Goal: Task Accomplishment & Management: Manage account settings

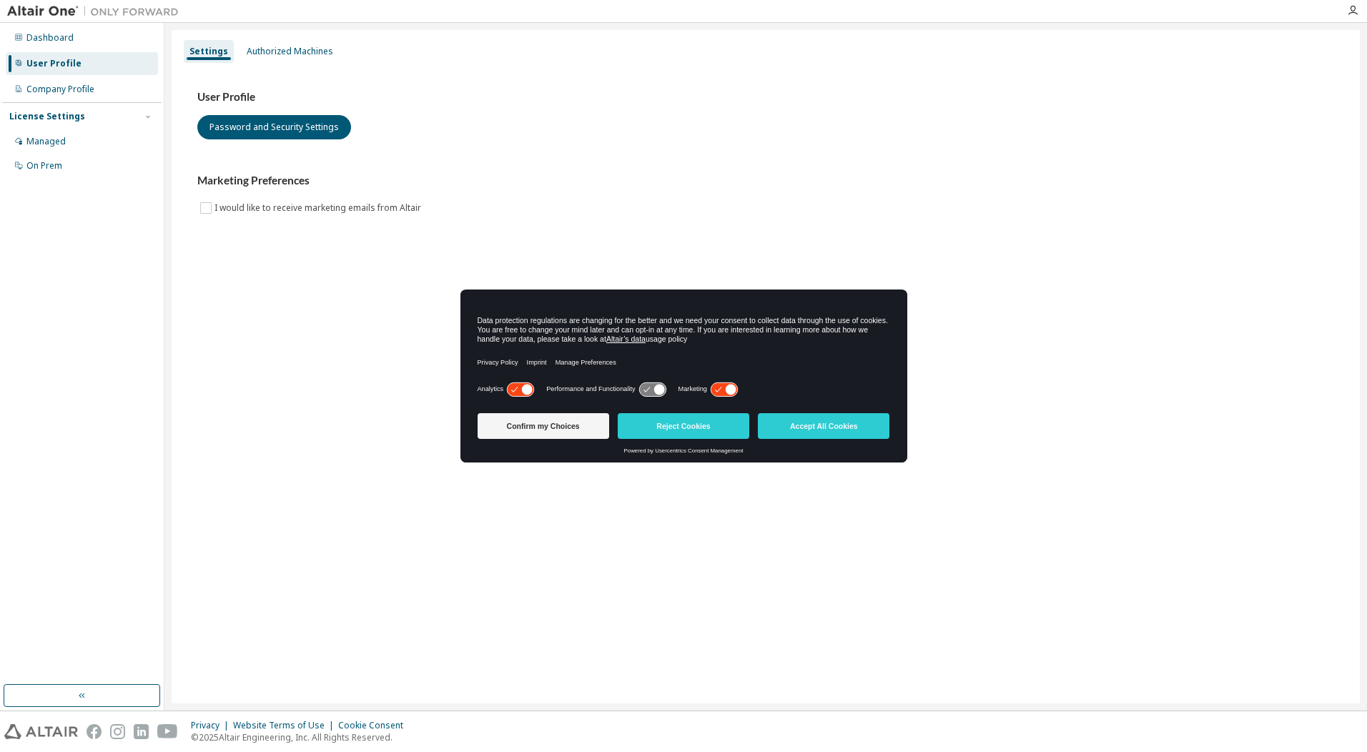
drag, startPoint x: 578, startPoint y: 425, endPoint x: 579, endPoint y: 438, distance: 12.2
click at [578, 425] on button "Confirm my Choices" at bounding box center [544, 426] width 132 height 26
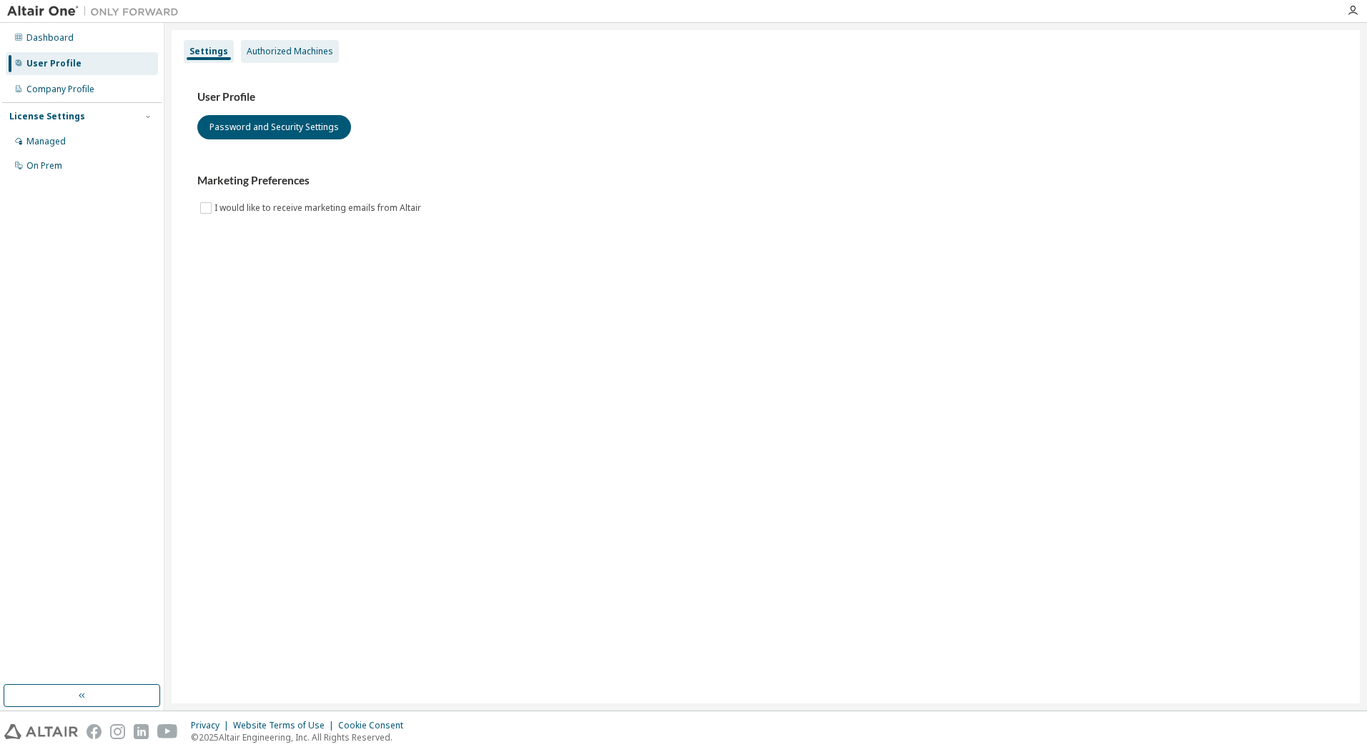
click at [317, 59] on div "Authorized Machines" at bounding box center [290, 51] width 98 height 23
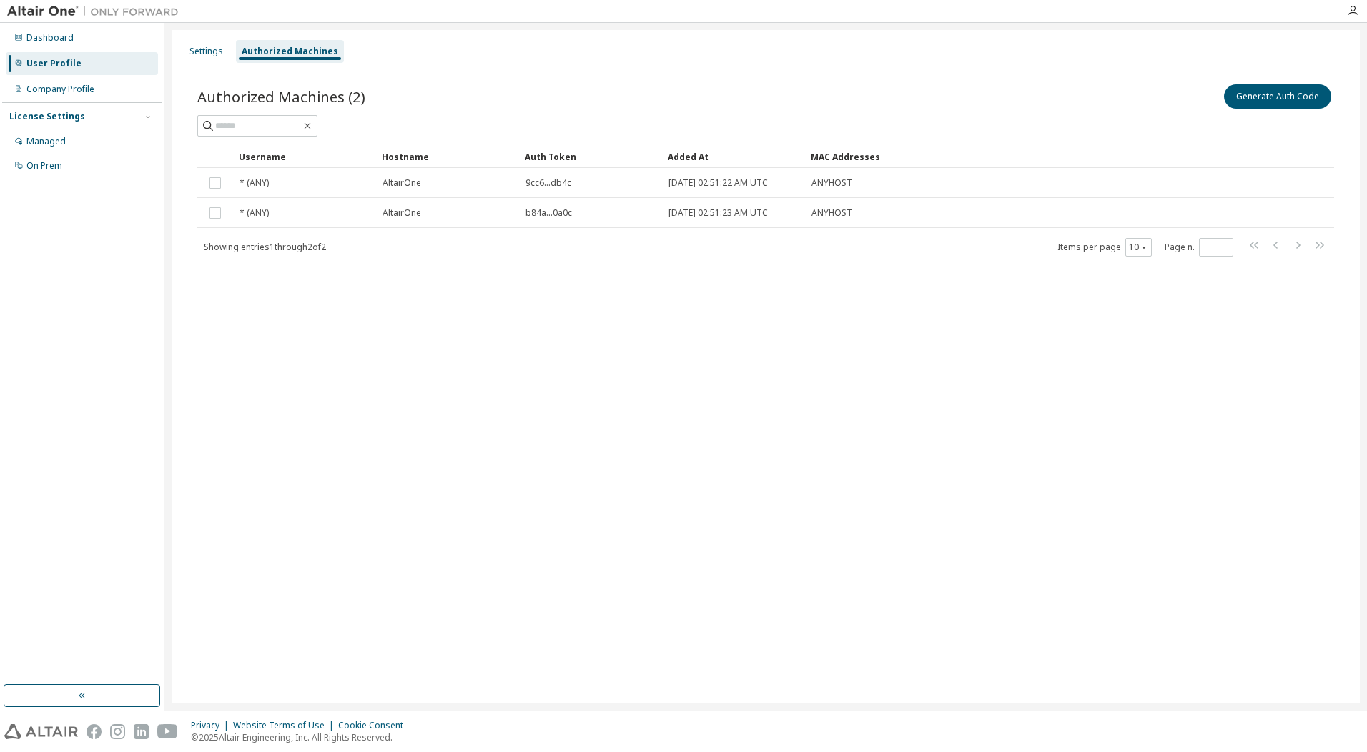
click at [80, 64] on div "User Profile" at bounding box center [82, 63] width 152 height 23
click at [1274, 96] on button "Generate Auth Code" at bounding box center [1277, 96] width 107 height 24
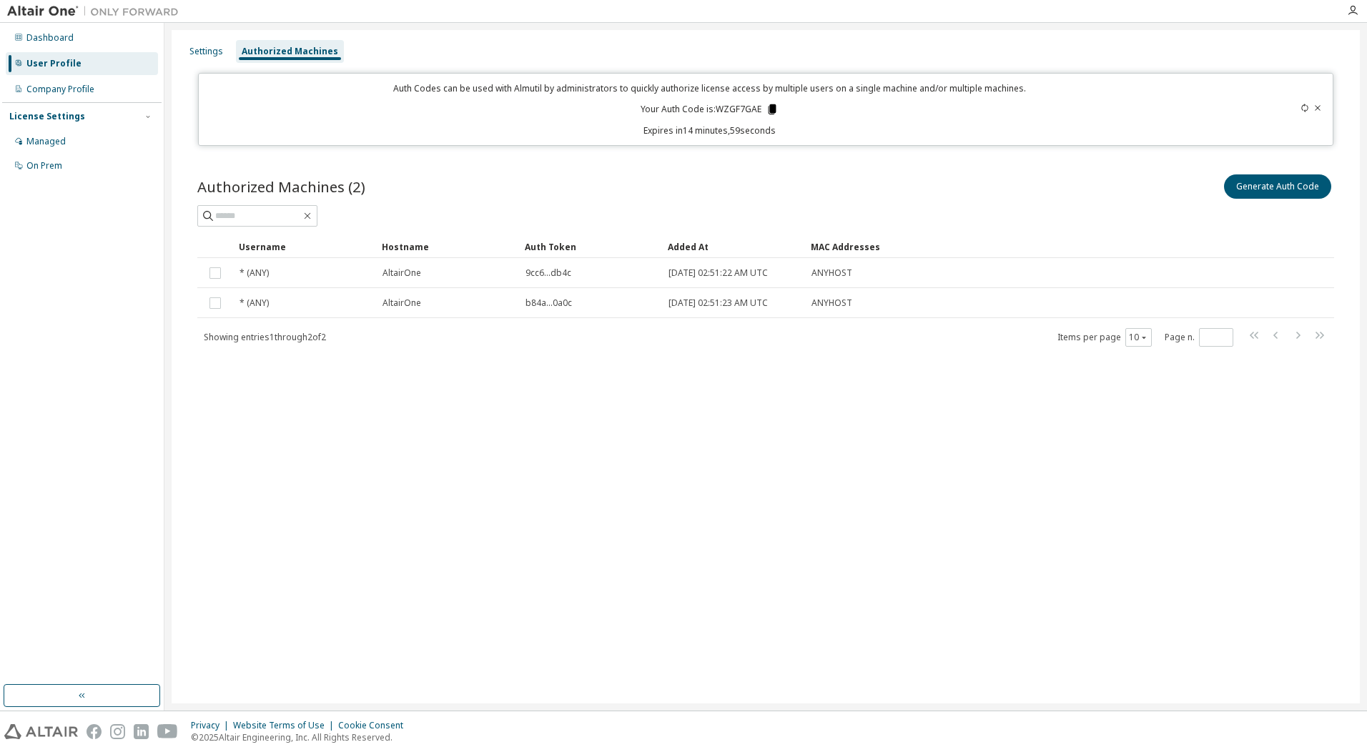
click at [769, 109] on icon at bounding box center [773, 109] width 8 height 10
click at [828, 144] on div "Auth Codes can be used with Almutil by administrators to quickly authorize lice…" at bounding box center [766, 109] width 1136 height 73
drag, startPoint x: 1050, startPoint y: 139, endPoint x: 929, endPoint y: 113, distance: 124.2
click at [929, 113] on div "Auth Codes can be used with Almutil by administrators to quickly authorize lice…" at bounding box center [710, 109] width 1006 height 54
click at [199, 65] on div "Settings Authorized Machines Auth Codes can be used with Almutil by administrat…" at bounding box center [766, 367] width 1188 height 674
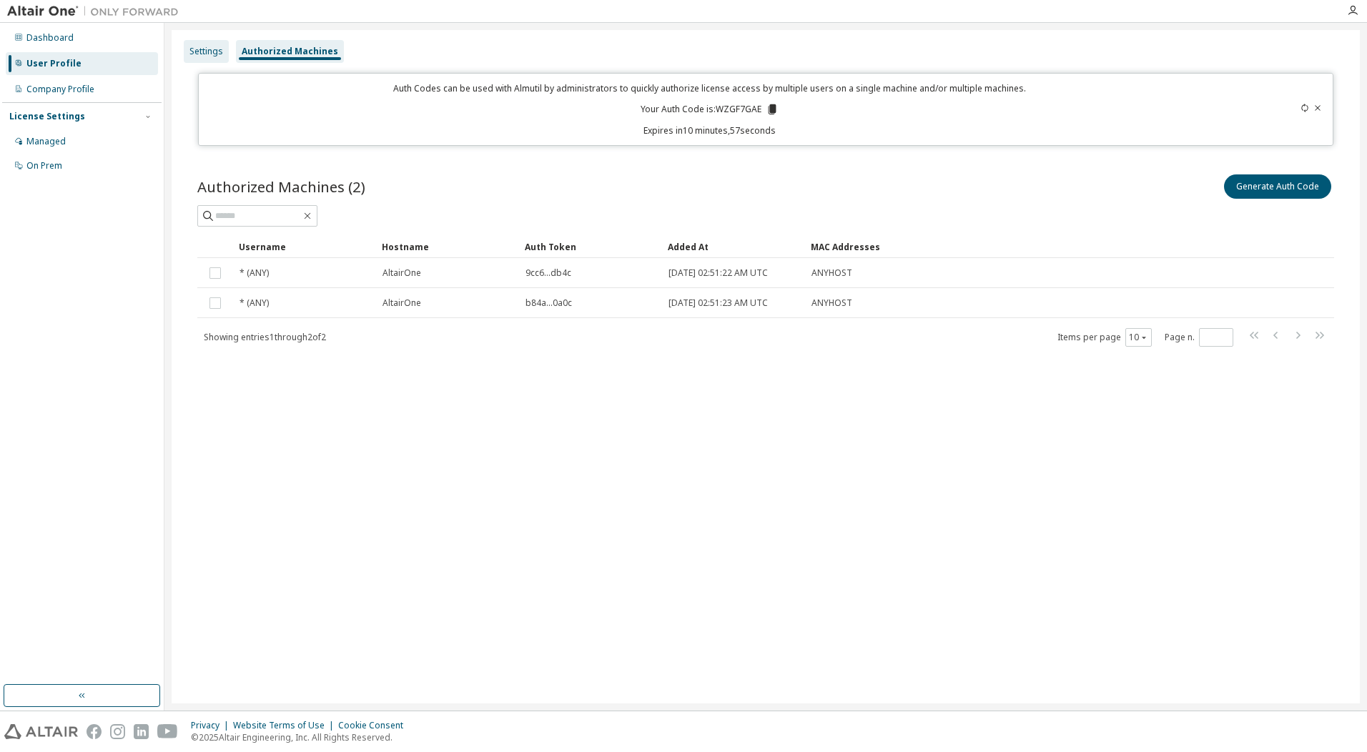
click at [205, 58] on div "Settings" at bounding box center [206, 51] width 45 height 23
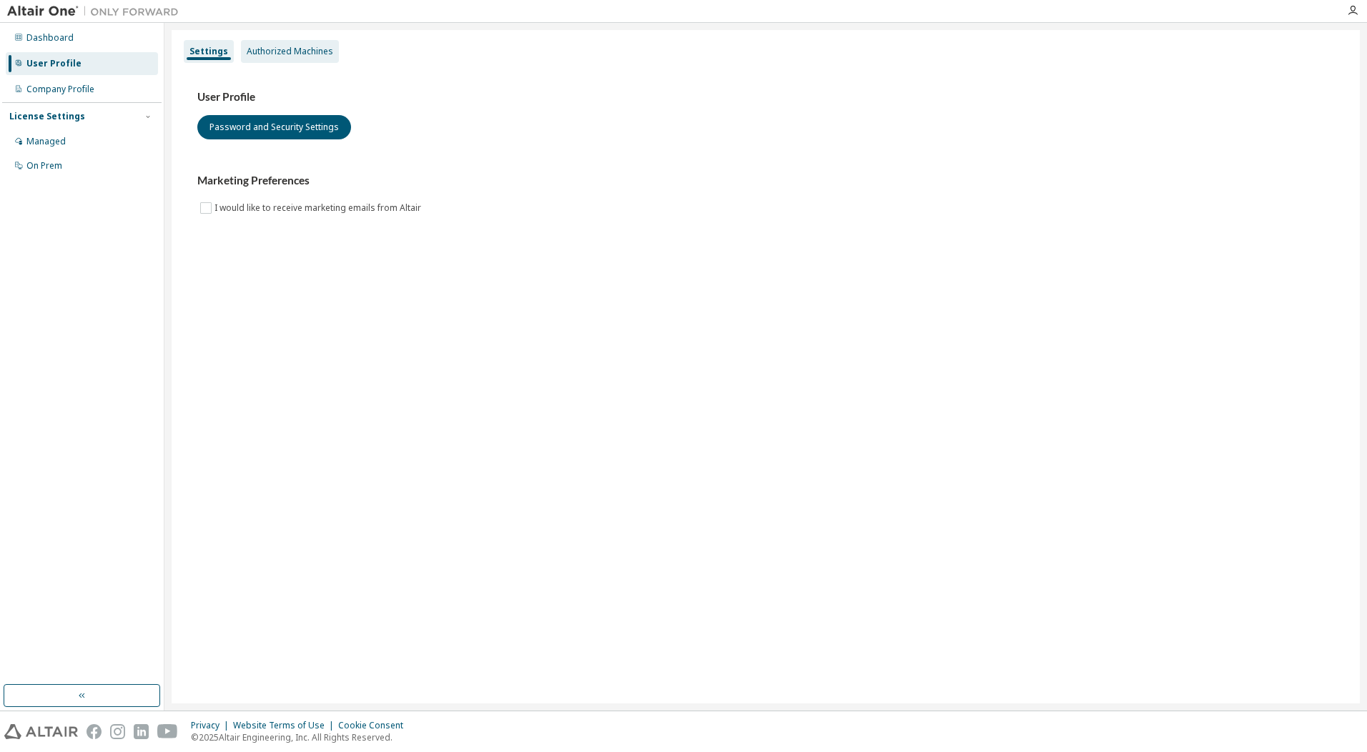
click at [272, 53] on div "Authorized Machines" at bounding box center [290, 51] width 87 height 11
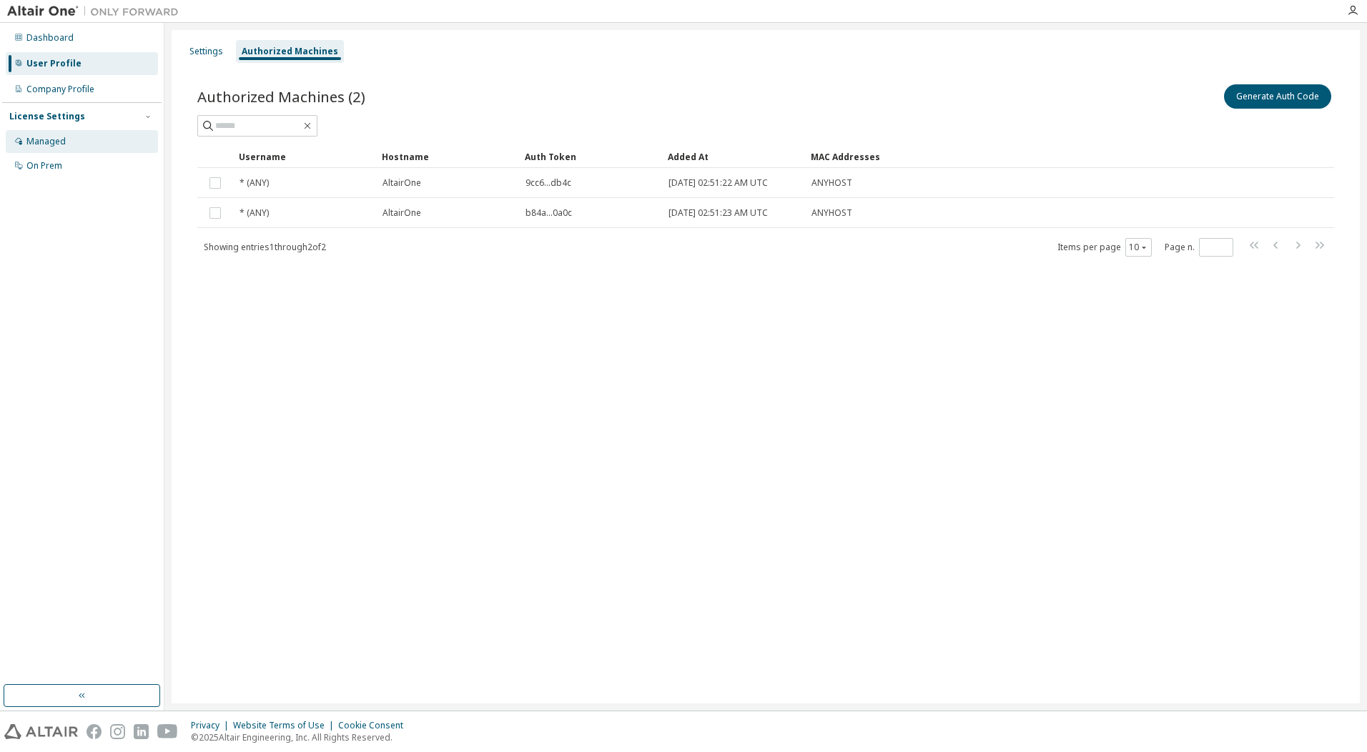
click at [46, 141] on div "Managed" at bounding box center [45, 141] width 39 height 11
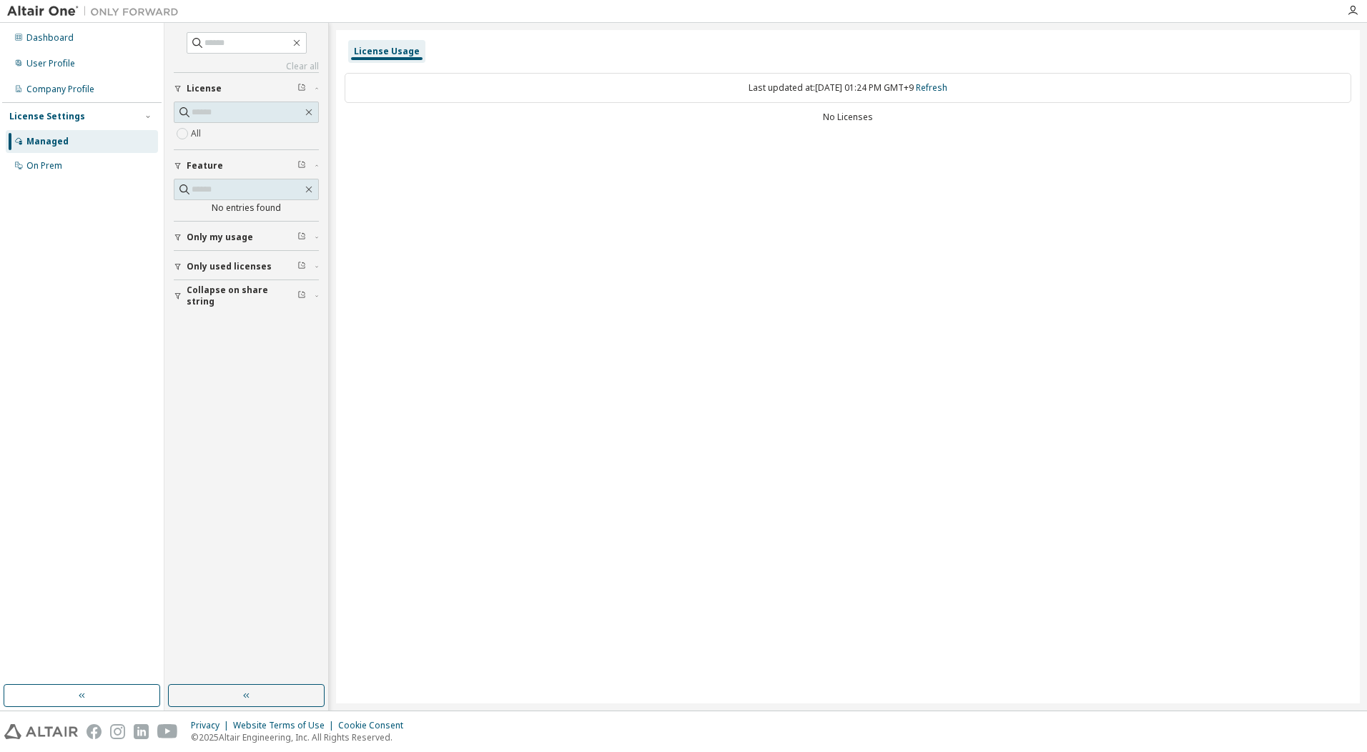
click at [704, 277] on div "License Usage Last updated at: Mon 2025-10-13 01:24 PM GMT+9 Refresh No Licenses" at bounding box center [848, 367] width 1024 height 674
click at [80, 53] on div "User Profile" at bounding box center [82, 63] width 152 height 23
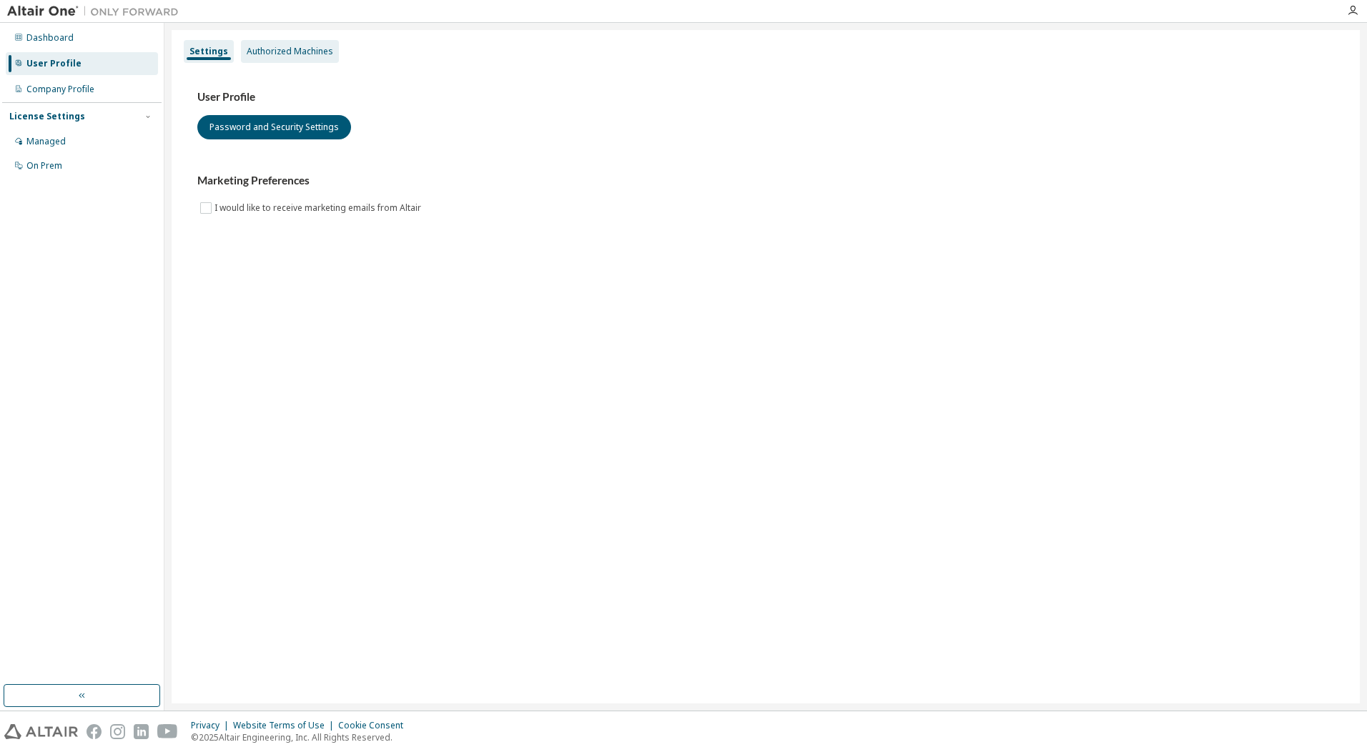
click at [306, 49] on div "Authorized Machines" at bounding box center [290, 51] width 87 height 11
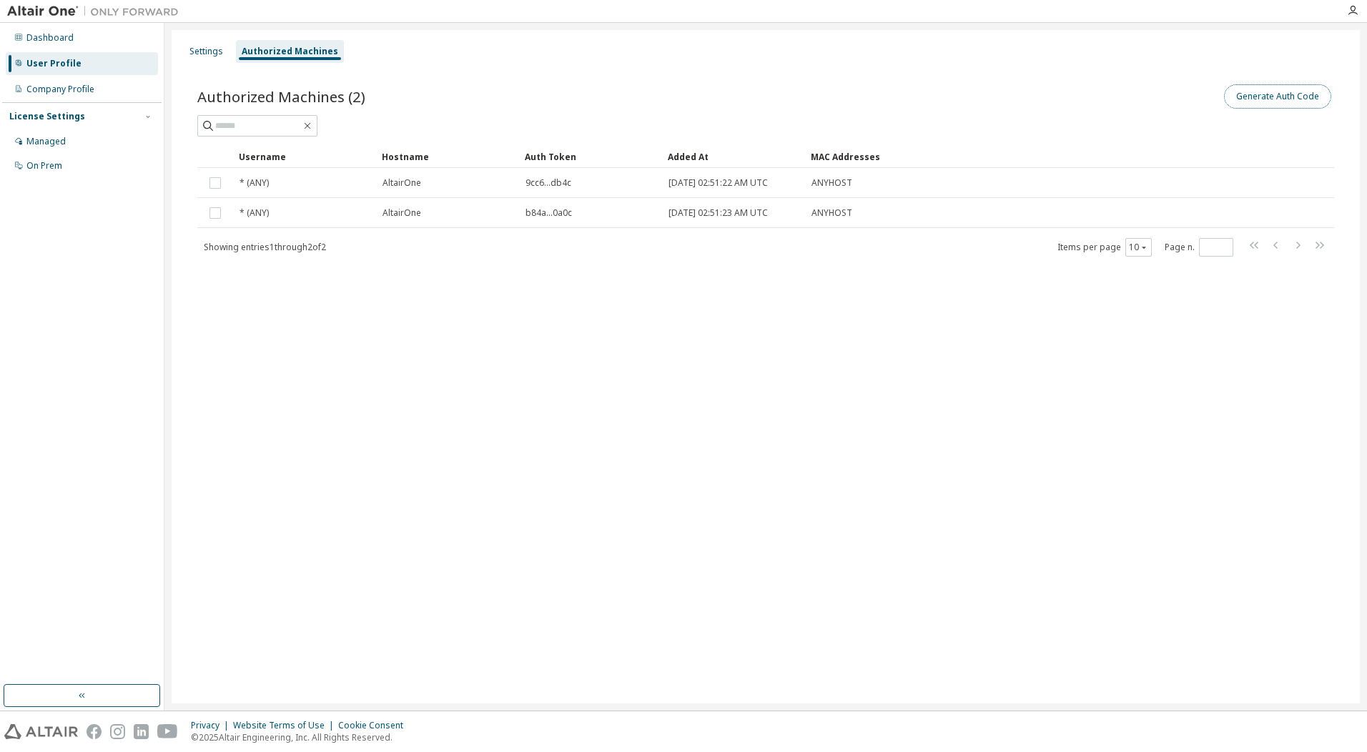
click at [1278, 93] on button "Generate Auth Code" at bounding box center [1277, 96] width 107 height 24
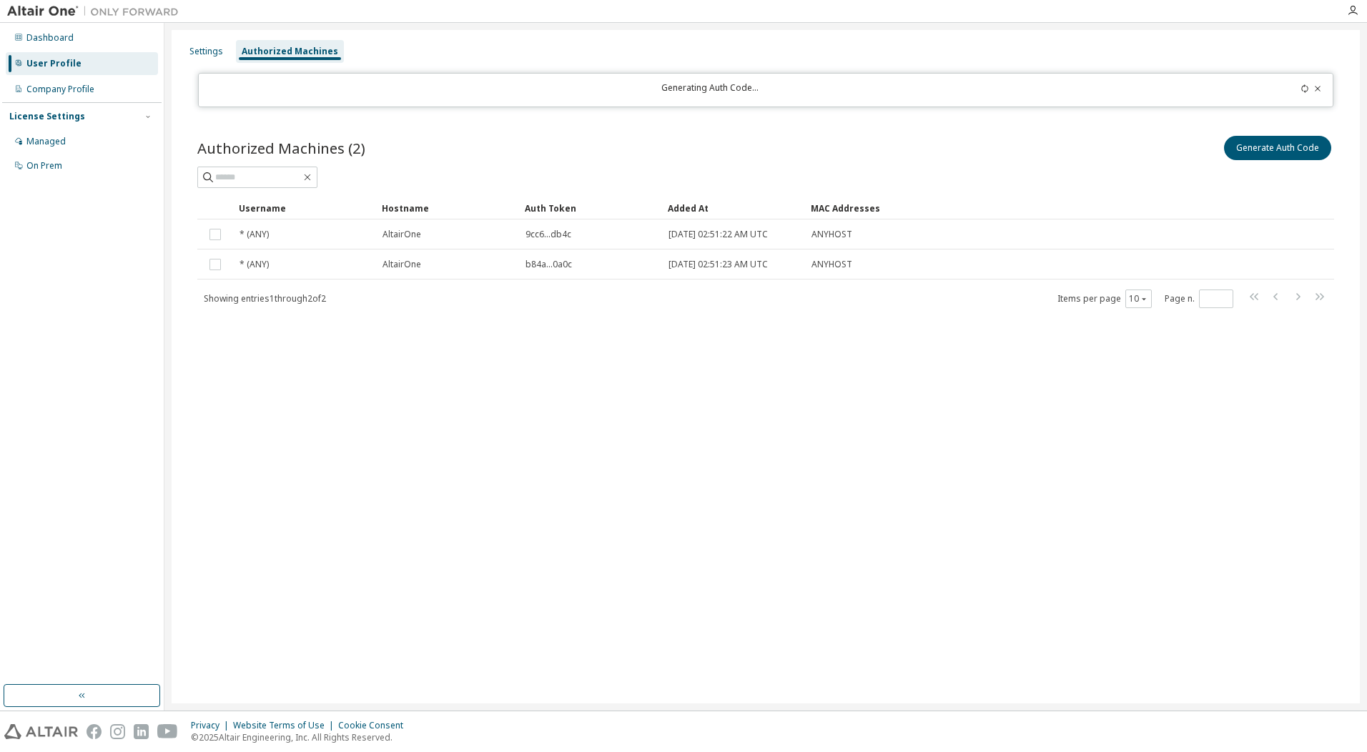
click at [664, 101] on div "Generating Auth Code..." at bounding box center [766, 90] width 1136 height 34
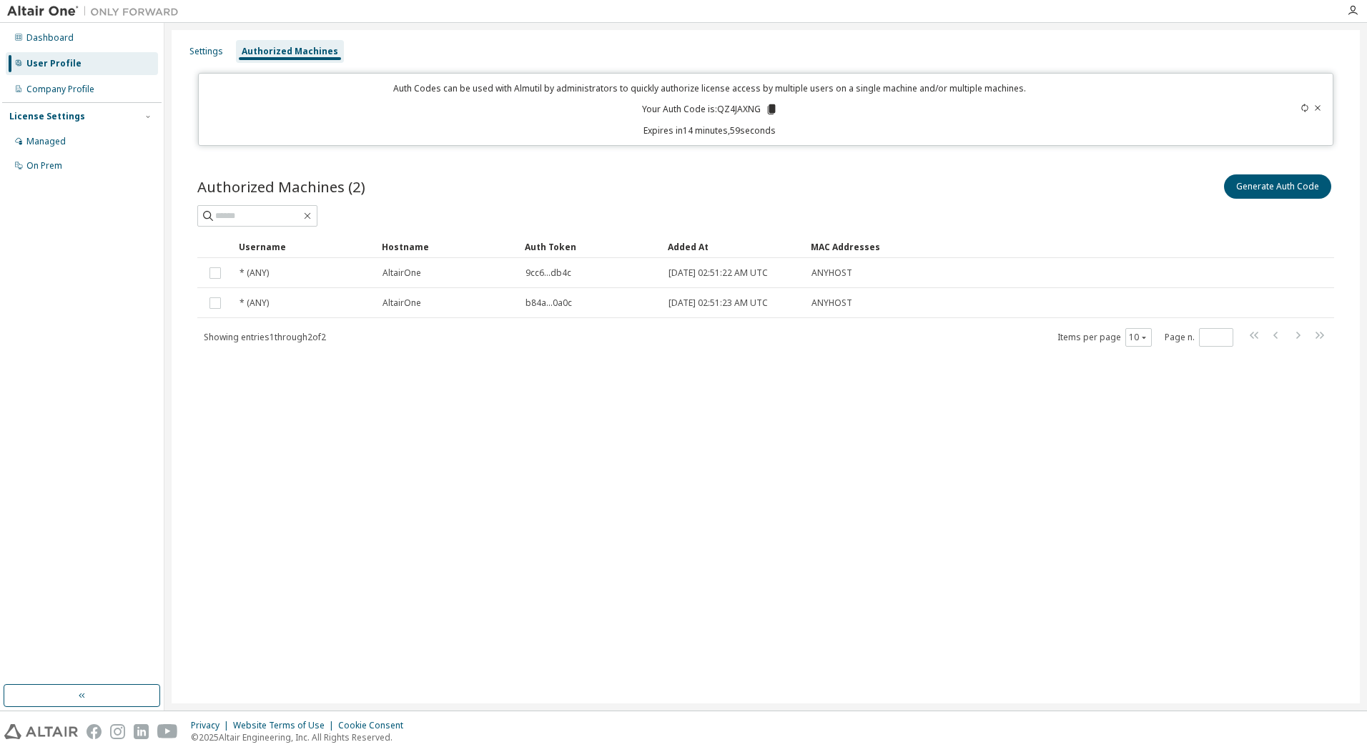
click at [771, 114] on icon at bounding box center [771, 109] width 8 height 10
click at [816, 171] on div "Authorized Machines (2) Generate Auth Code Clear Load Save Save As Field Operat…" at bounding box center [765, 269] width 1171 height 230
click at [772, 109] on icon at bounding box center [771, 109] width 8 height 10
click at [809, 164] on div "Authorized Machines (2) Generate Auth Code Clear Load Save Save As Field Operat…" at bounding box center [765, 269] width 1171 height 230
click at [774, 107] on icon at bounding box center [771, 109] width 8 height 10
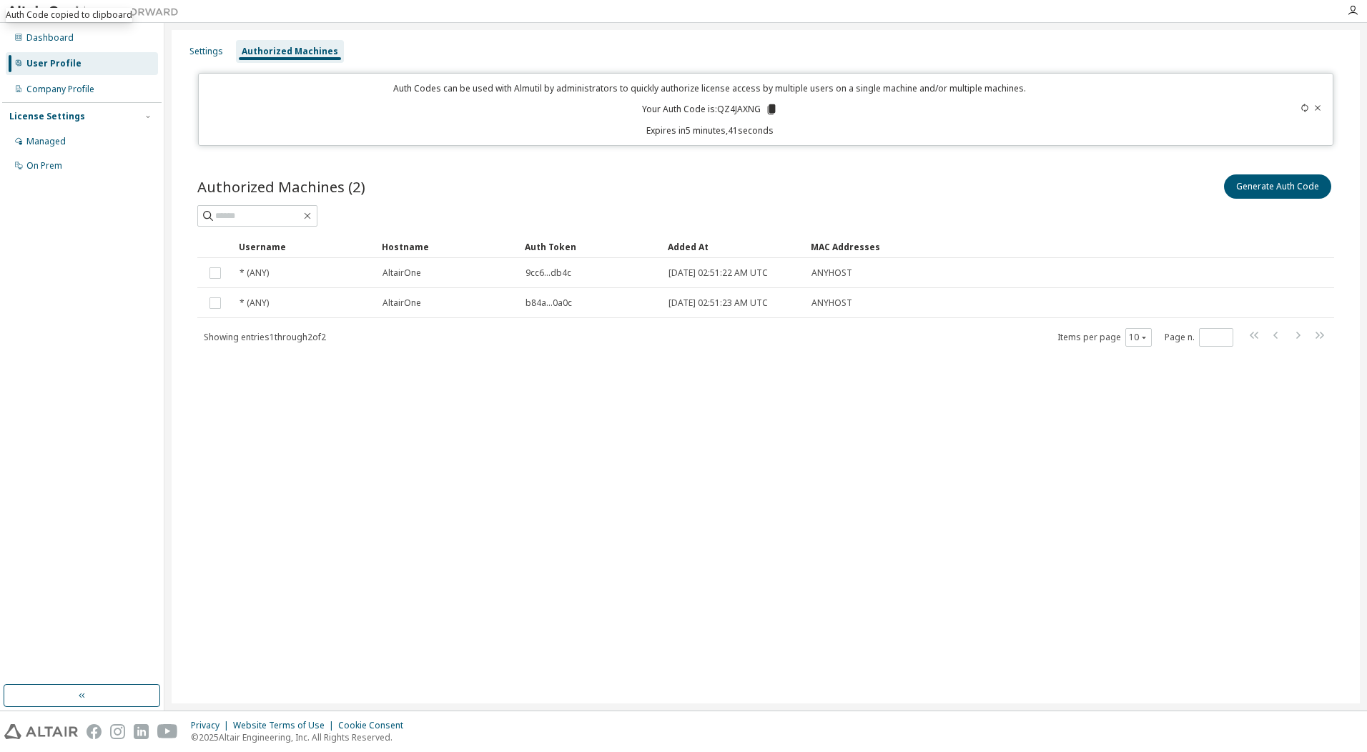
click at [1303, 106] on icon at bounding box center [1305, 108] width 6 height 9
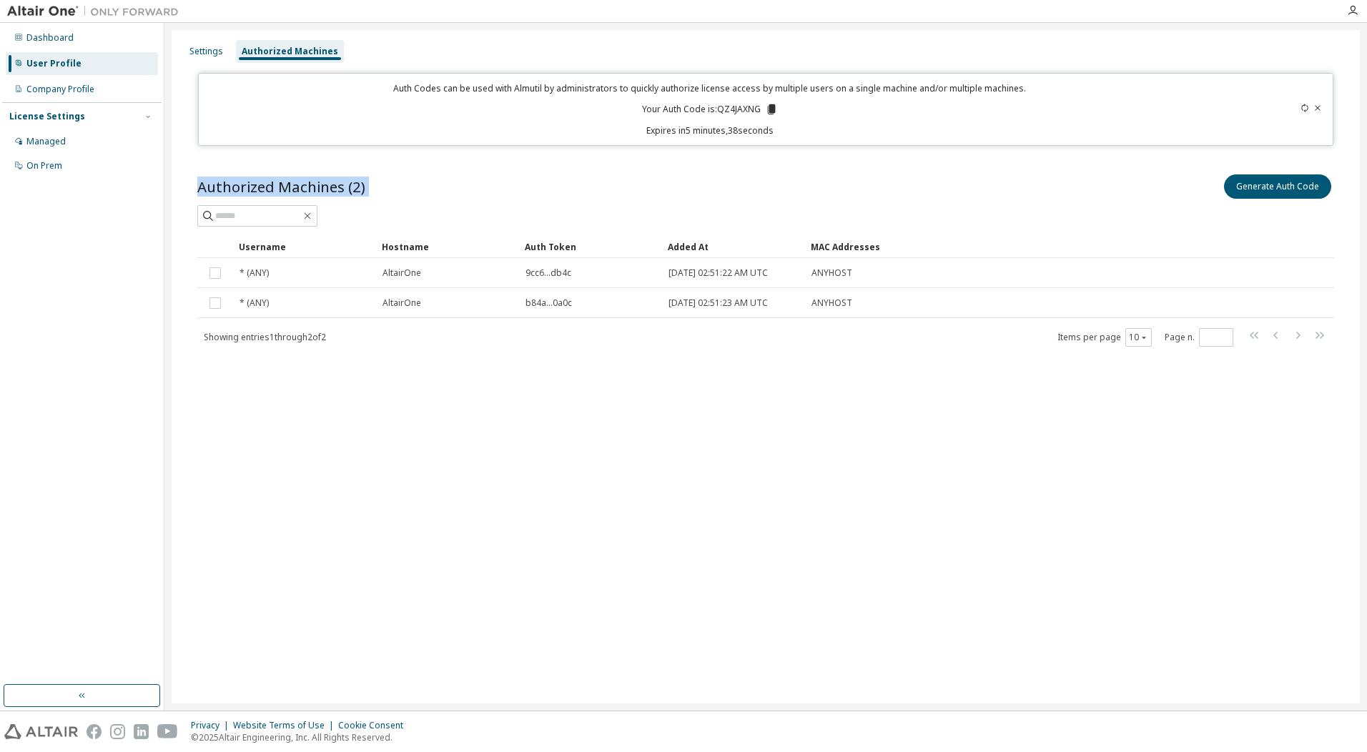
click at [1303, 106] on icon at bounding box center [1305, 108] width 6 height 9
click at [865, 169] on div "Authorized Machines (2) Generate Auth Code Clear Load Save Save As Field Operat…" at bounding box center [765, 269] width 1171 height 230
click at [770, 110] on icon at bounding box center [771, 109] width 8 height 10
click at [859, 162] on div "Authorized Machines (2) Generate Auth Code Clear Load Save Save As Field Operat…" at bounding box center [765, 269] width 1171 height 230
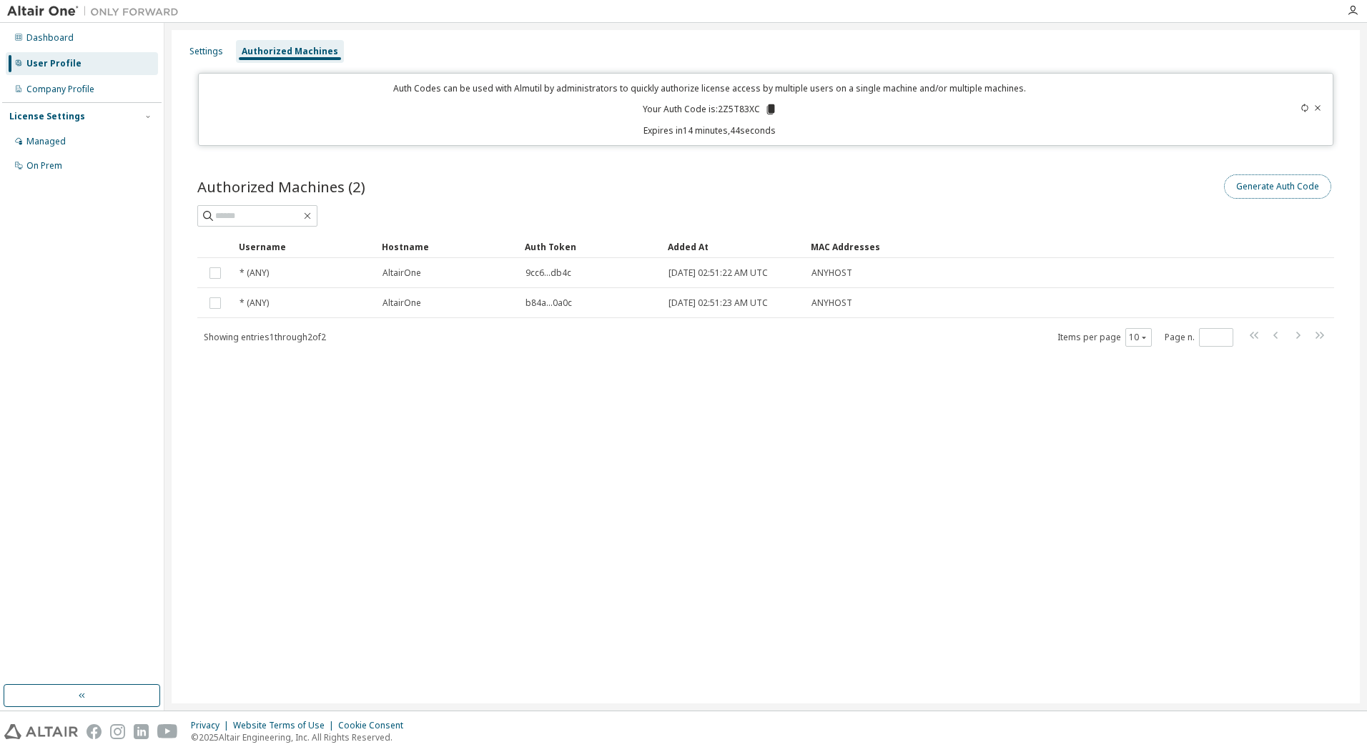
click at [1278, 186] on button "Generate Auth Code" at bounding box center [1277, 186] width 107 height 24
click at [1316, 107] on icon at bounding box center [1317, 108] width 9 height 9
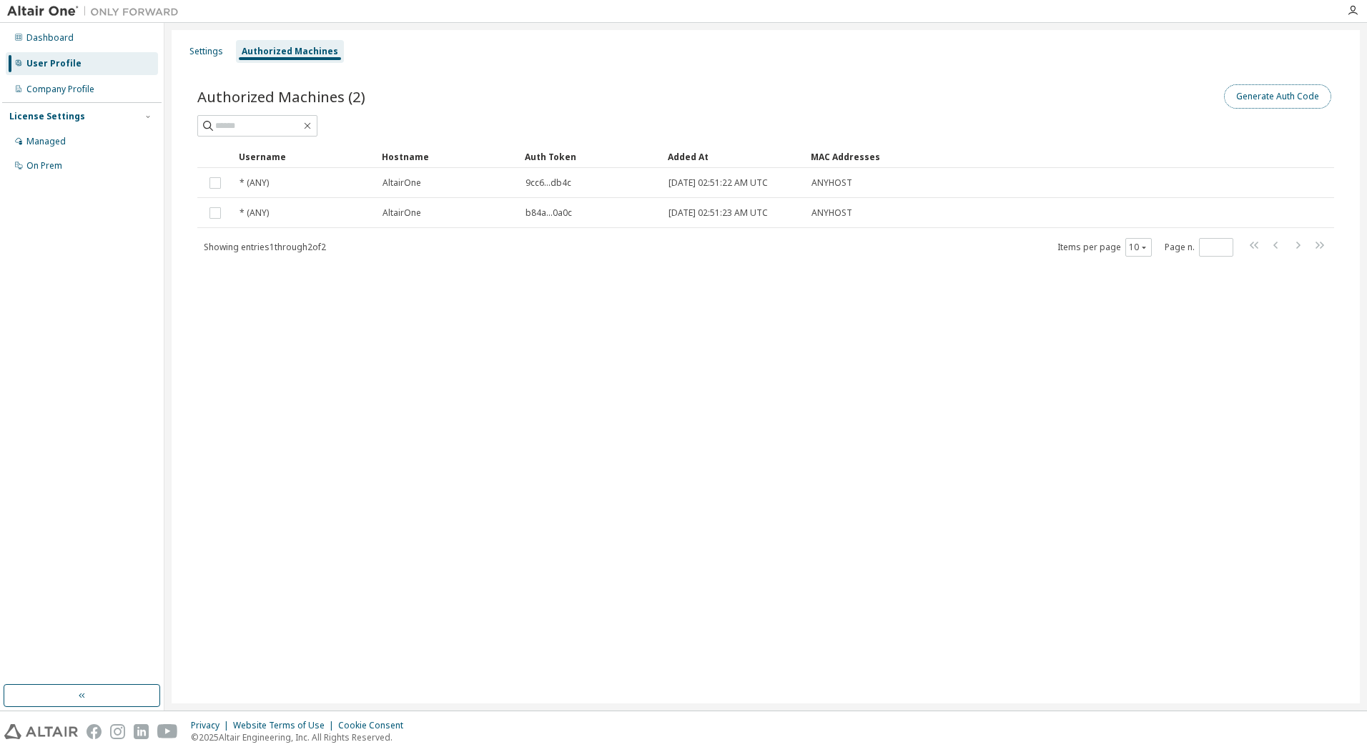
click at [1276, 94] on button "Generate Auth Code" at bounding box center [1277, 96] width 107 height 24
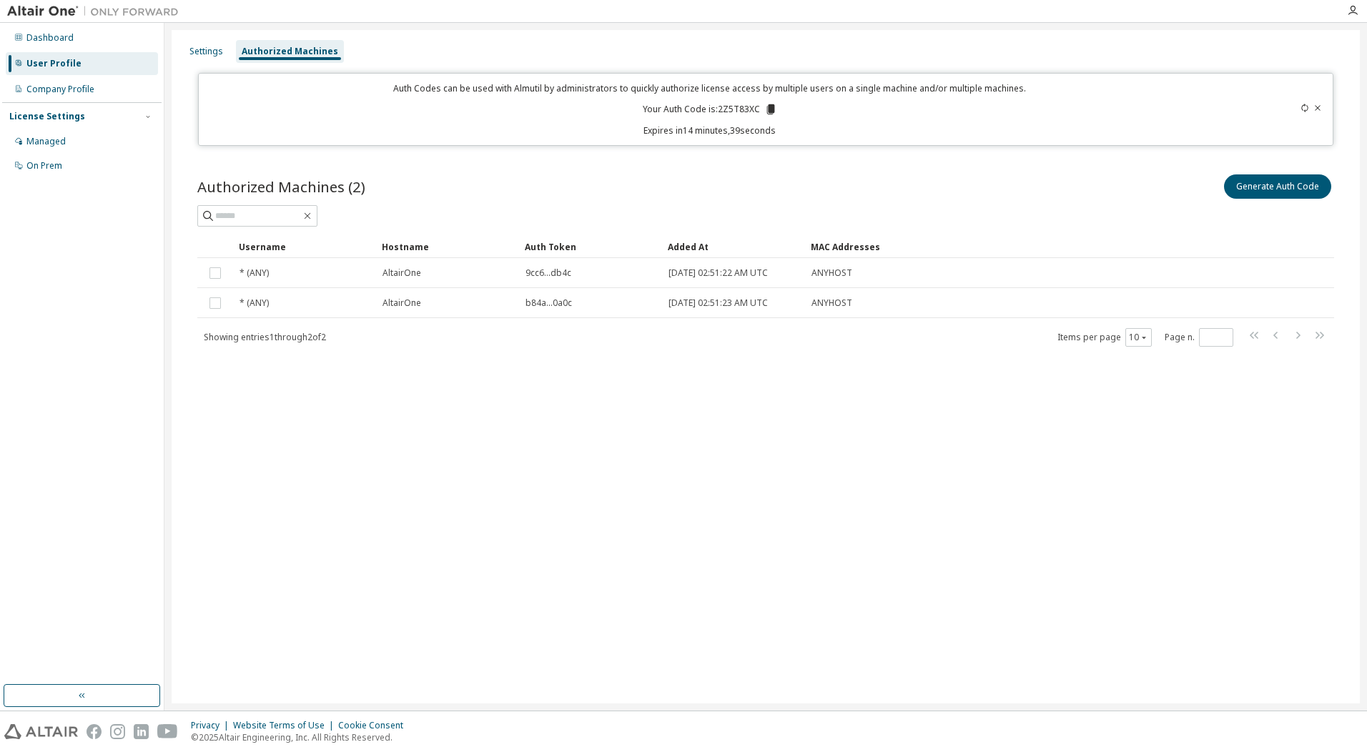
click at [1302, 109] on div at bounding box center [1269, 109] width 112 height 54
click at [1010, 146] on div "Auth Codes can be used with Almutil by administrators to quickly authorize lice…" at bounding box center [766, 109] width 1136 height 73
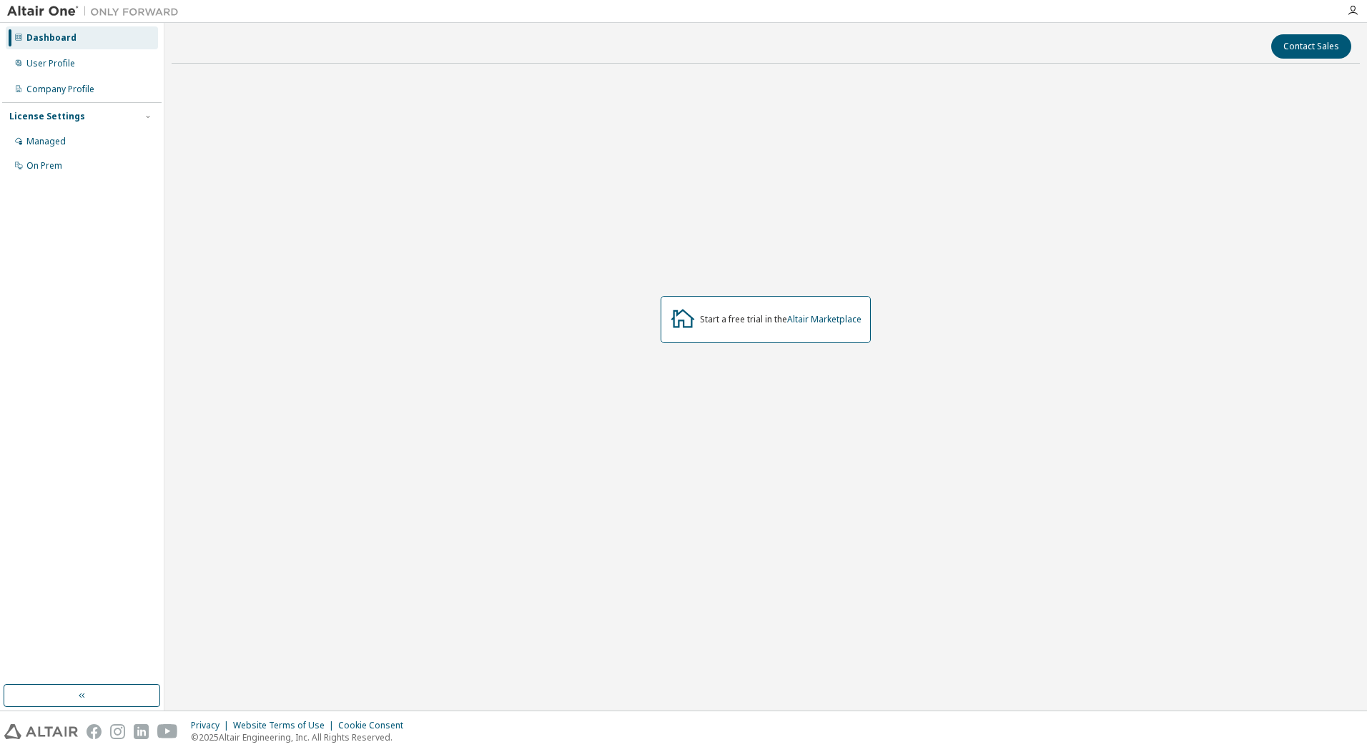
drag, startPoint x: 1002, startPoint y: 74, endPoint x: 995, endPoint y: 78, distance: 8.0
click at [60, 136] on div "Managed" at bounding box center [45, 141] width 39 height 11
